Goal: Entertainment & Leisure: Consume media (video, audio)

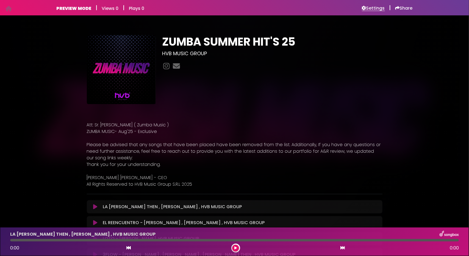
click at [374, 7] on h6 "Settings" at bounding box center [373, 7] width 23 height 5
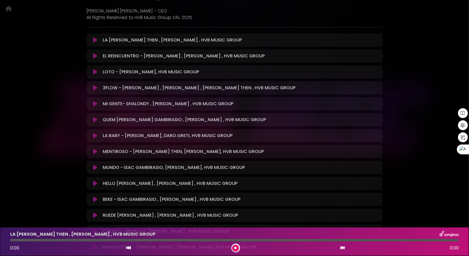
scroll to position [165, 0]
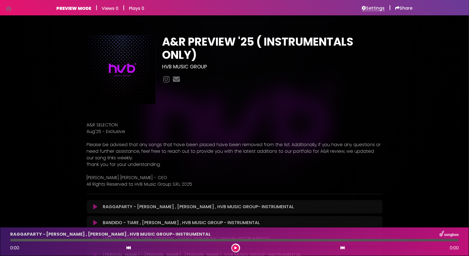
click at [372, 8] on h6 "Settings" at bounding box center [373, 7] width 23 height 5
click at [371, 9] on h6 "Settings" at bounding box center [373, 7] width 23 height 5
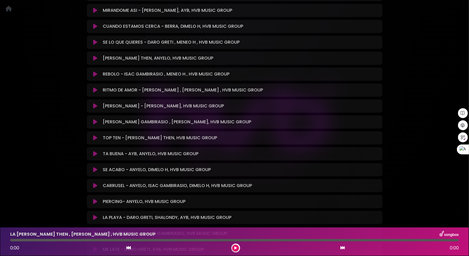
scroll to position [1595, 0]
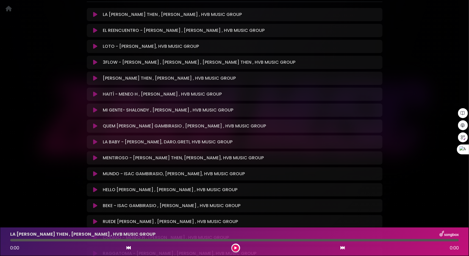
click at [96, 93] on icon at bounding box center [95, 94] width 4 height 5
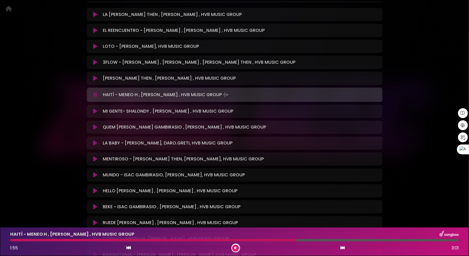
click at [95, 78] on icon at bounding box center [95, 78] width 4 height 5
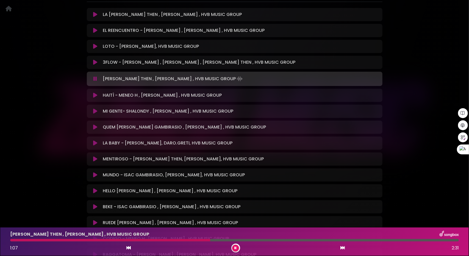
click at [236, 248] on icon at bounding box center [236, 248] width 2 height 3
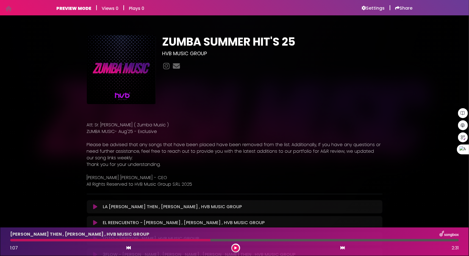
click at [377, 5] on div "Settings" at bounding box center [373, 7] width 23 height 7
click at [375, 7] on h6 "Settings" at bounding box center [373, 7] width 23 height 5
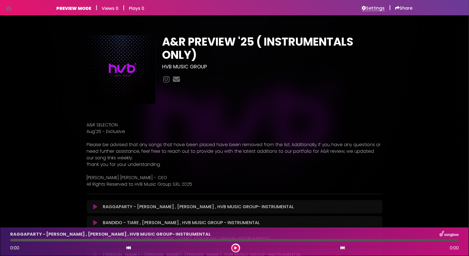
click at [373, 8] on h6 "Settings" at bounding box center [373, 7] width 23 height 5
